Goal: Find specific page/section: Find specific page/section

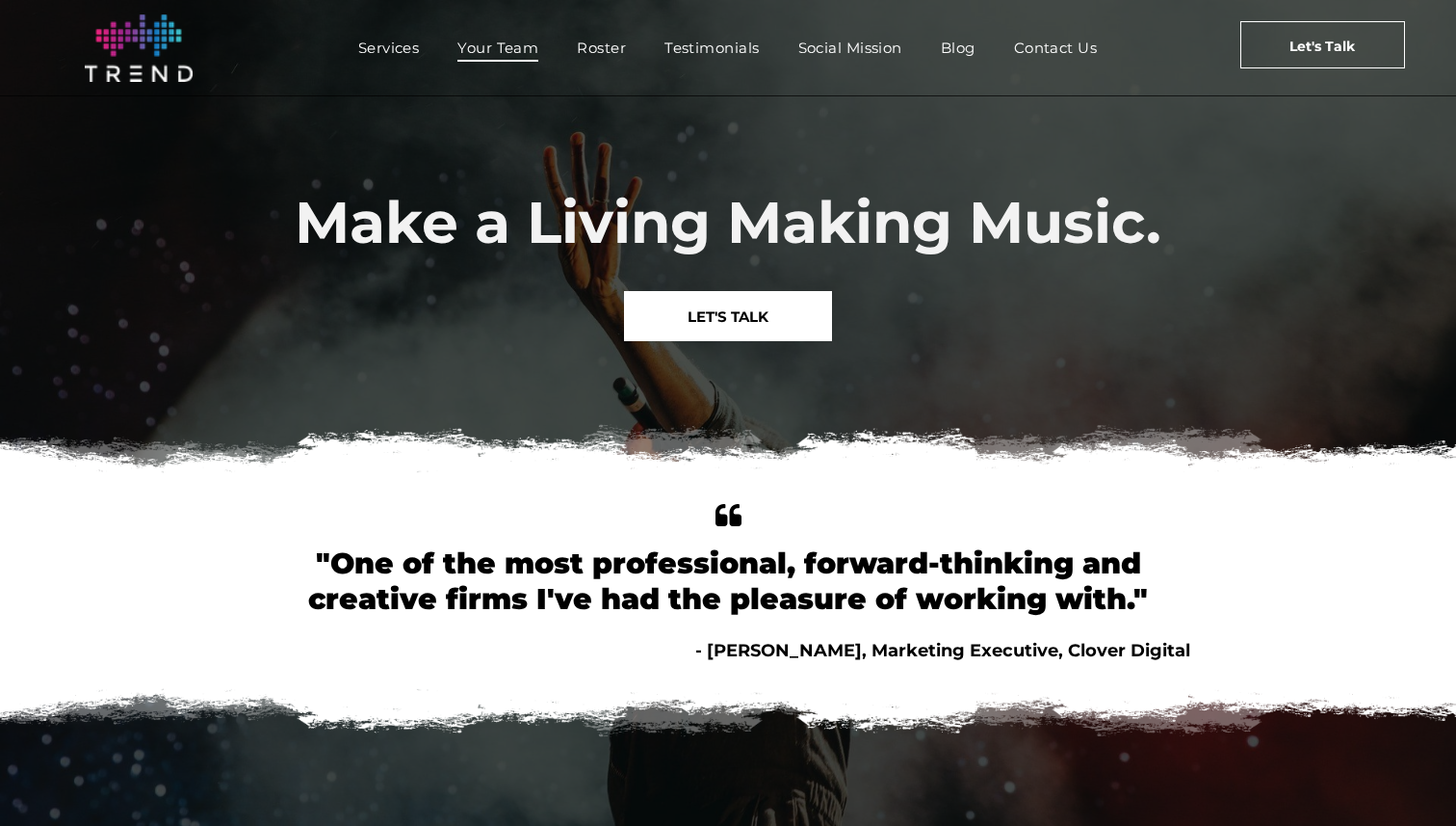
click at [496, 60] on span "Your Team" at bounding box center [498, 47] width 81 height 28
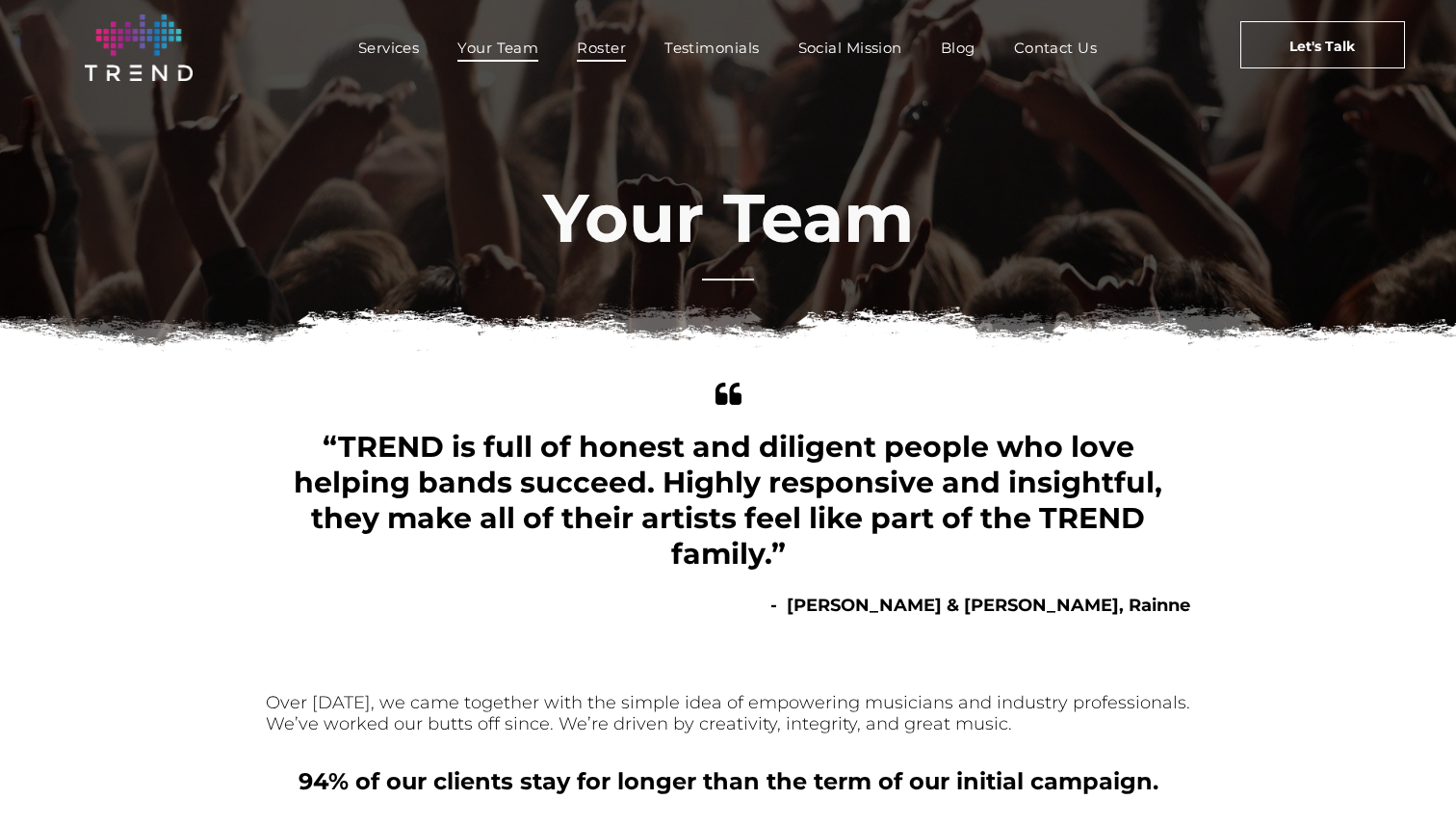
click at [609, 42] on span "Roster" at bounding box center [602, 47] width 49 height 28
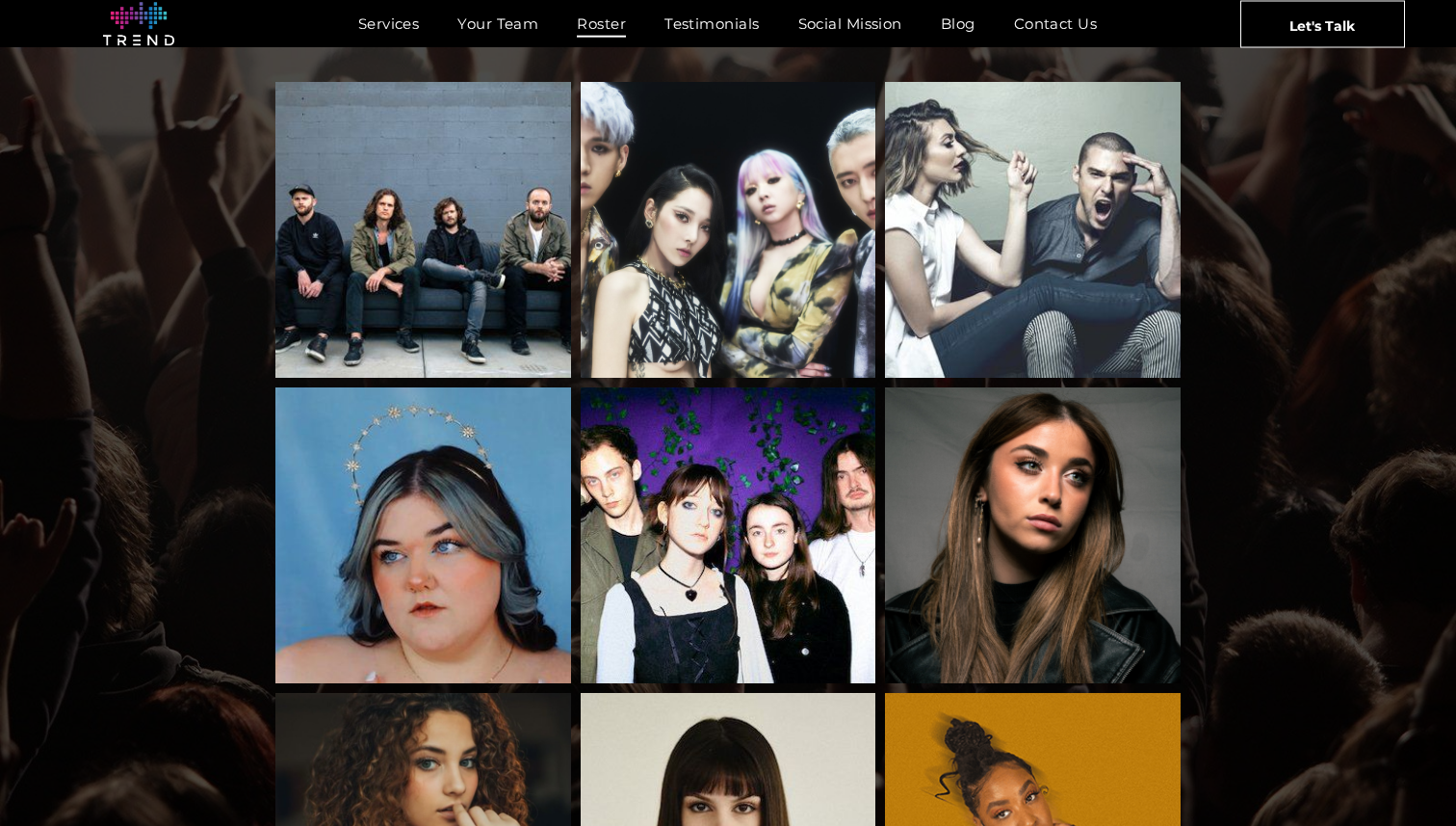
scroll to position [704, 0]
